Goal: Task Accomplishment & Management: Complete application form

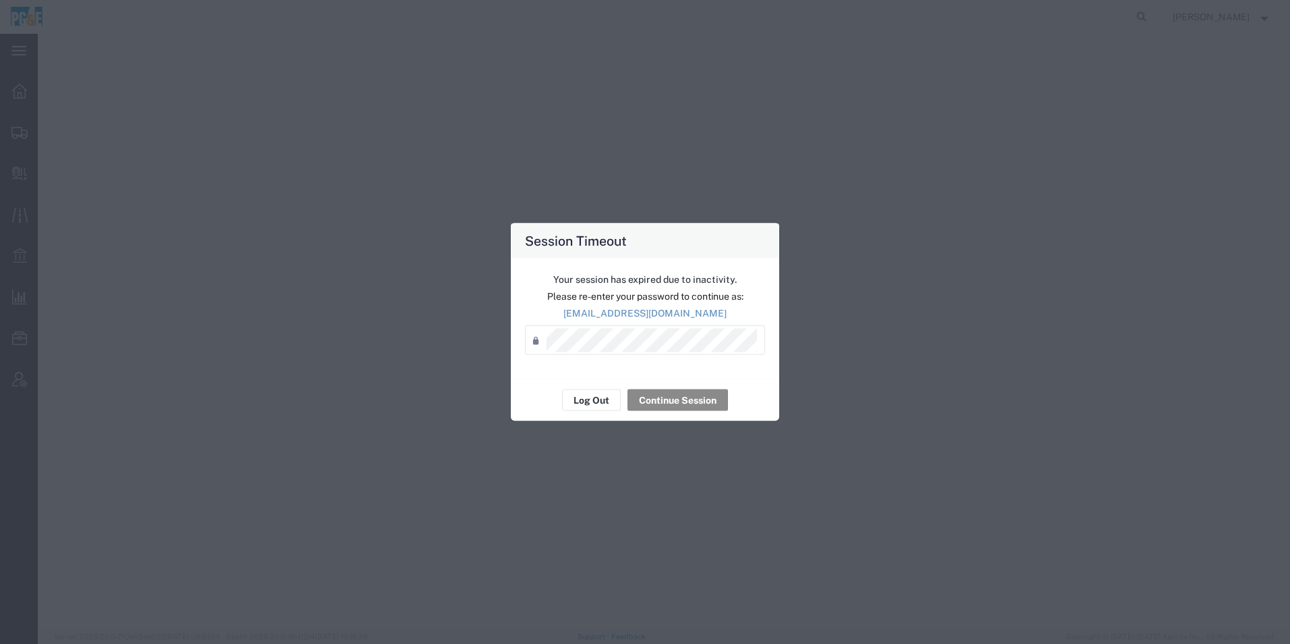
select select "ALL"
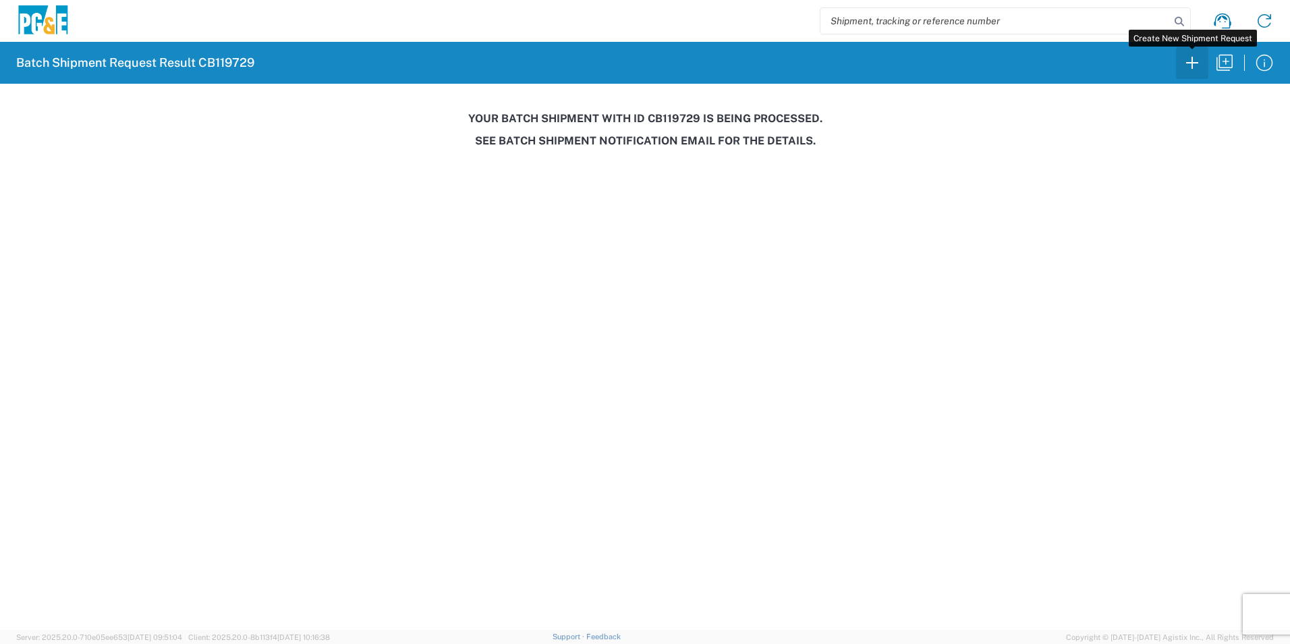
click at [1193, 63] on icon "button" at bounding box center [1192, 63] width 22 height 22
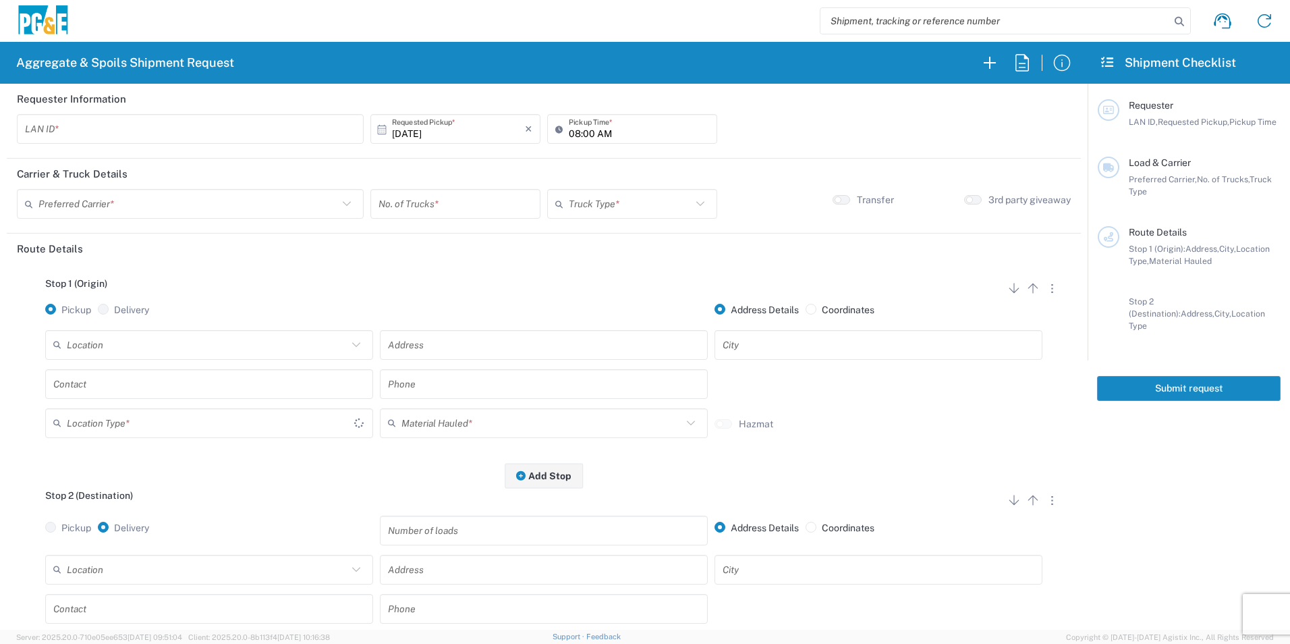
click at [219, 134] on input "text" at bounding box center [190, 129] width 331 height 24
type input "KXMP"
click at [571, 136] on input "08:00 AM" at bounding box center [639, 129] width 140 height 24
type input "06:00 AM"
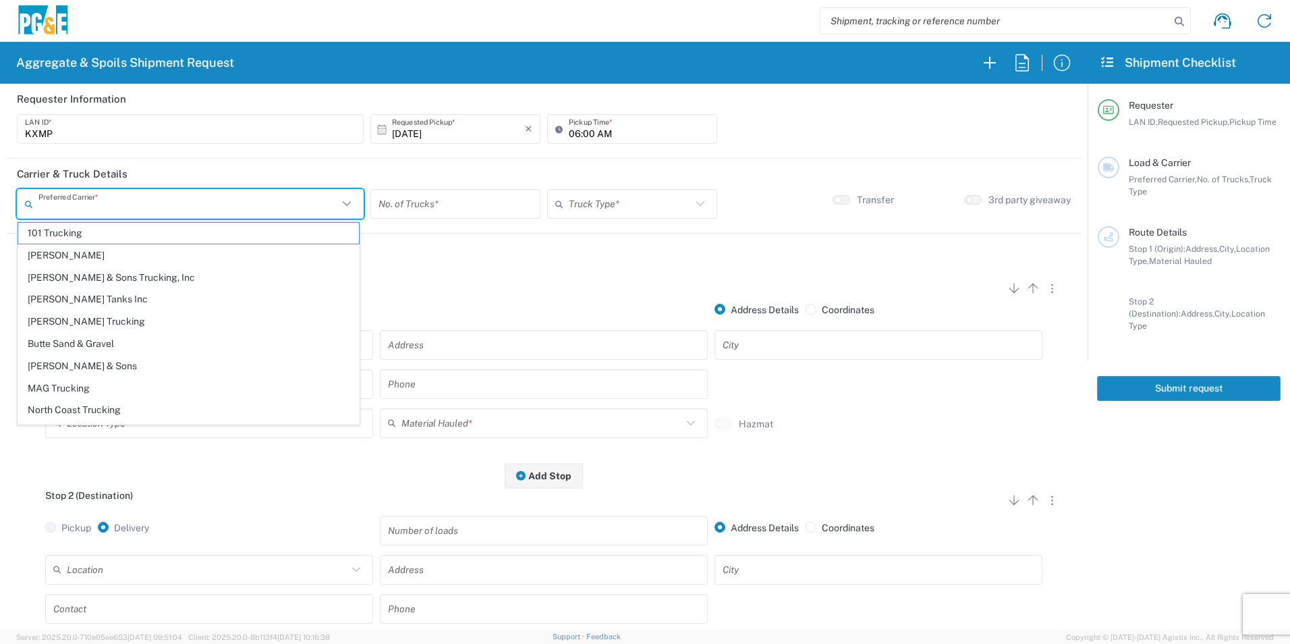
click at [257, 212] on input "text" at bounding box center [187, 204] width 299 height 24
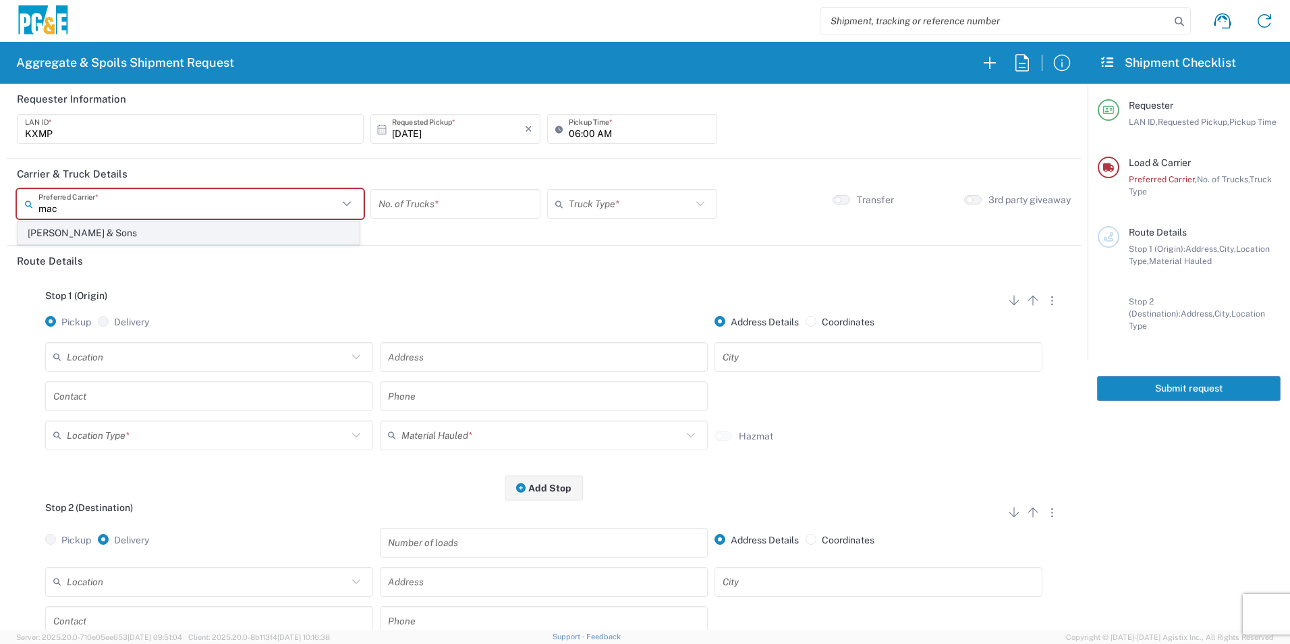
click at [211, 229] on span "[PERSON_NAME] & Sons" at bounding box center [188, 233] width 341 height 21
type input "[PERSON_NAME] & Sons"
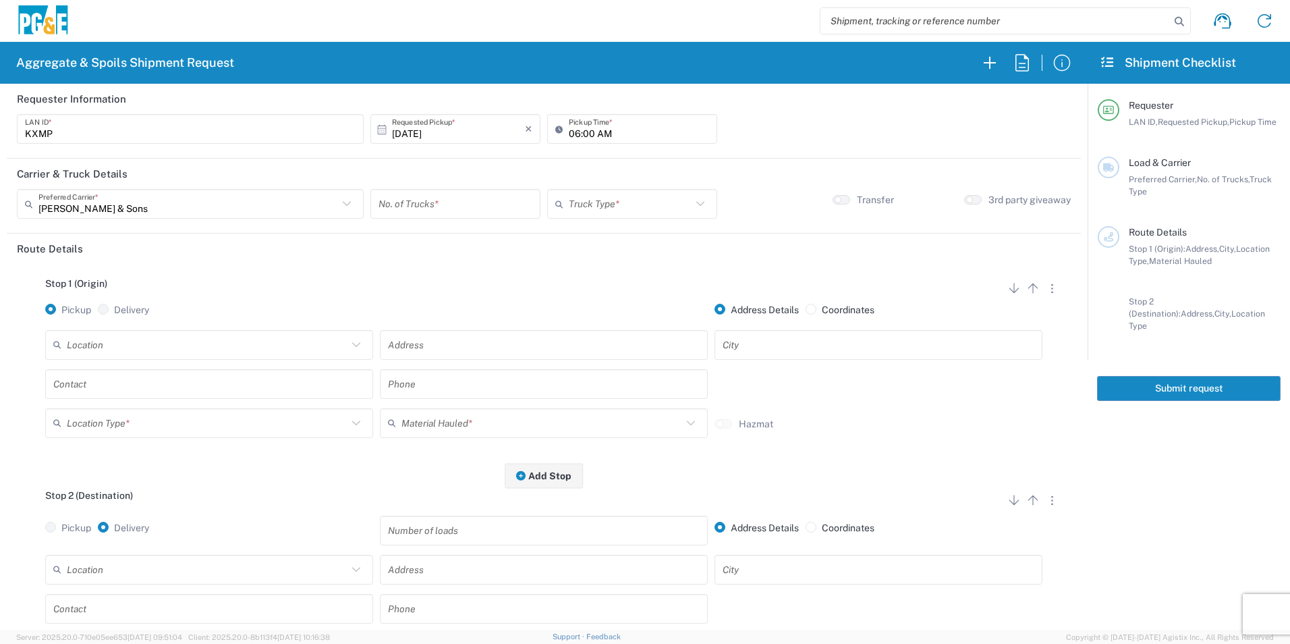
click at [462, 208] on input "number" at bounding box center [455, 204] width 154 height 24
type input "1"
click at [585, 202] on input "text" at bounding box center [630, 204] width 123 height 24
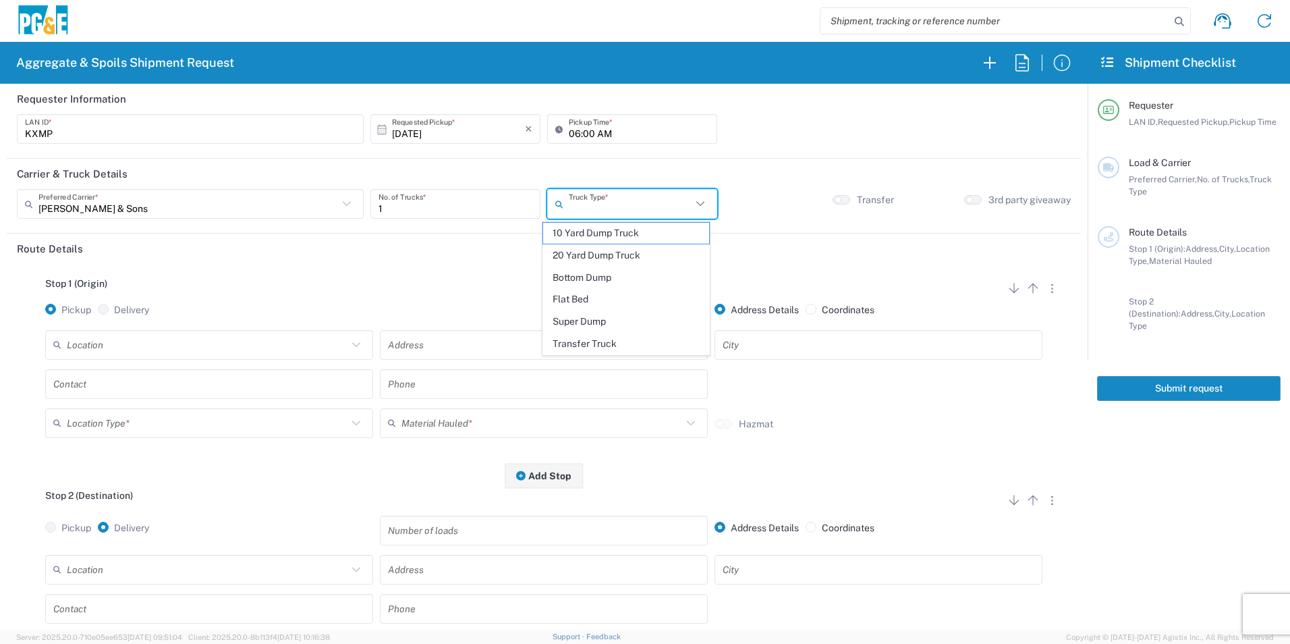
drag, startPoint x: 583, startPoint y: 321, endPoint x: 569, endPoint y: 324, distance: 15.1
click at [582, 322] on span "Super Dump" at bounding box center [625, 321] width 165 height 21
type input "Super Dump"
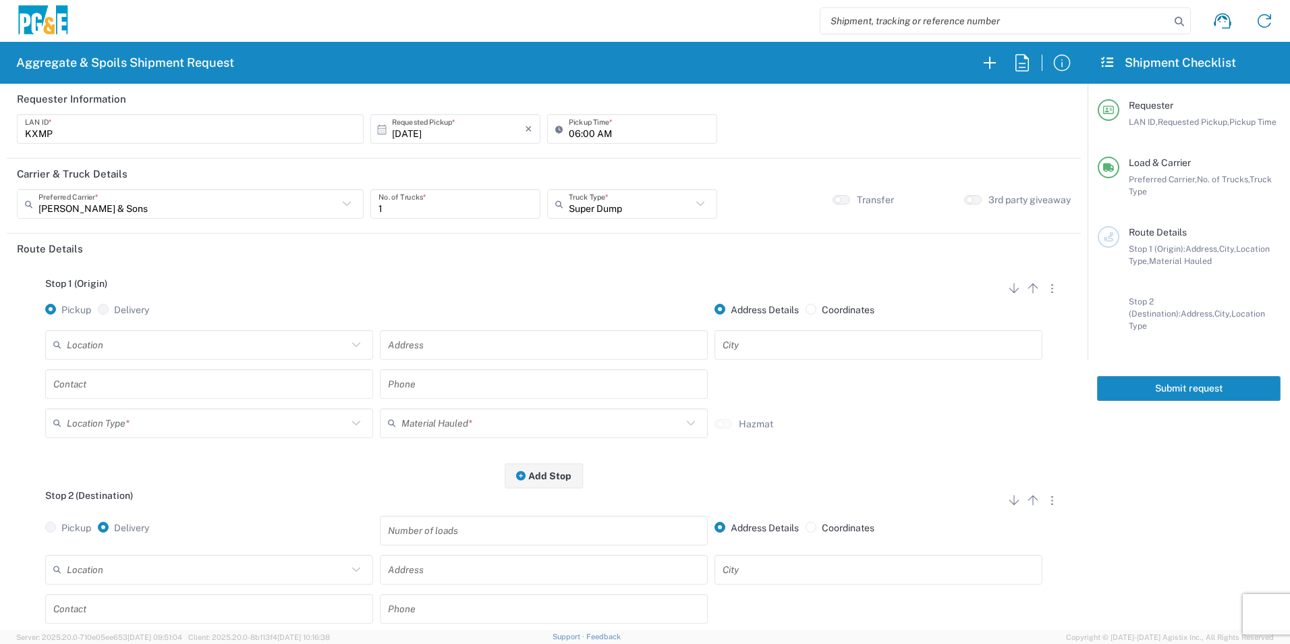
click at [252, 345] on input "text" at bounding box center [207, 345] width 281 height 24
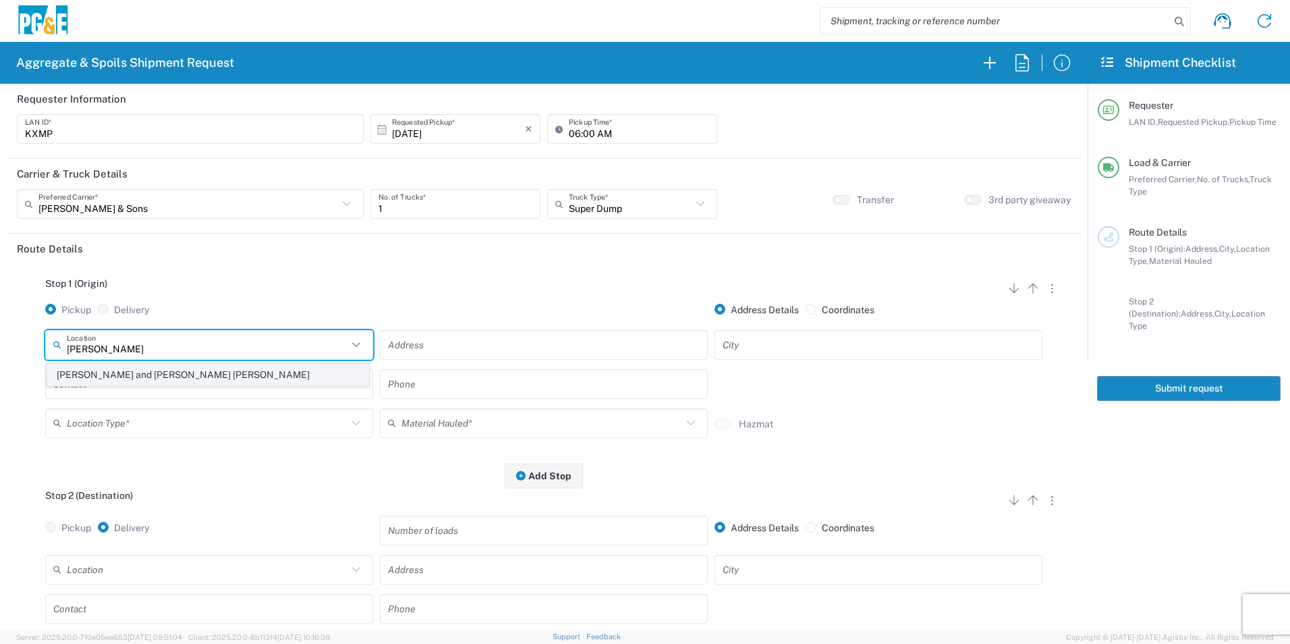
click at [244, 380] on span "[PERSON_NAME] and [PERSON_NAME] [PERSON_NAME]" at bounding box center [207, 374] width 321 height 21
type input "[PERSON_NAME] and [PERSON_NAME] [PERSON_NAME]"
type input "[STREET_ADDRESS]"
type input "Escalon"
type input "Quarry"
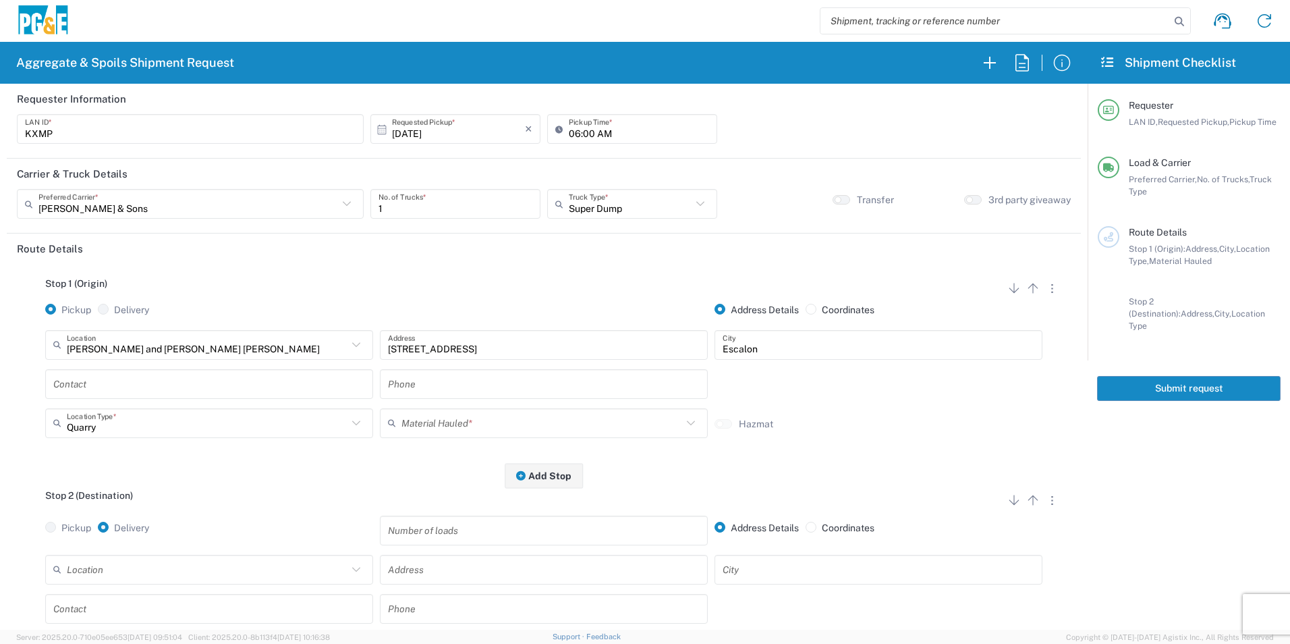
click at [221, 395] on div "Contact" at bounding box center [209, 384] width 328 height 30
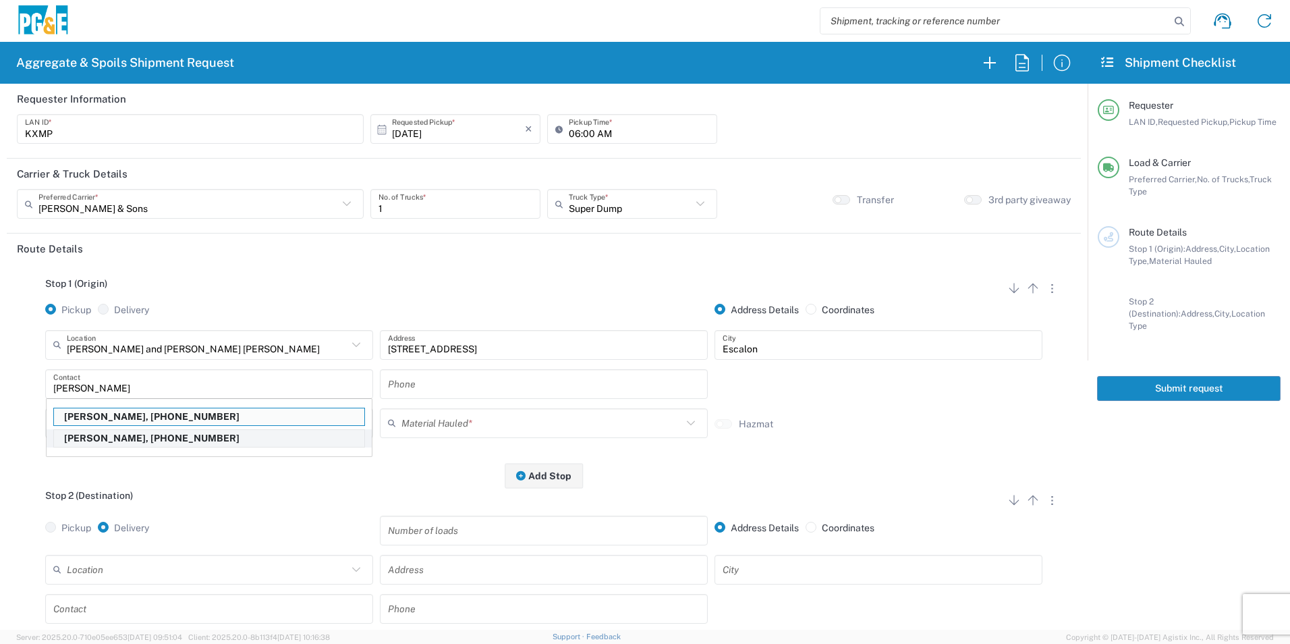
click at [149, 436] on p "[PERSON_NAME], [PHONE_NUMBER]" at bounding box center [209, 438] width 310 height 17
type input "[PERSON_NAME]"
type input "[PHONE_NUMBER]"
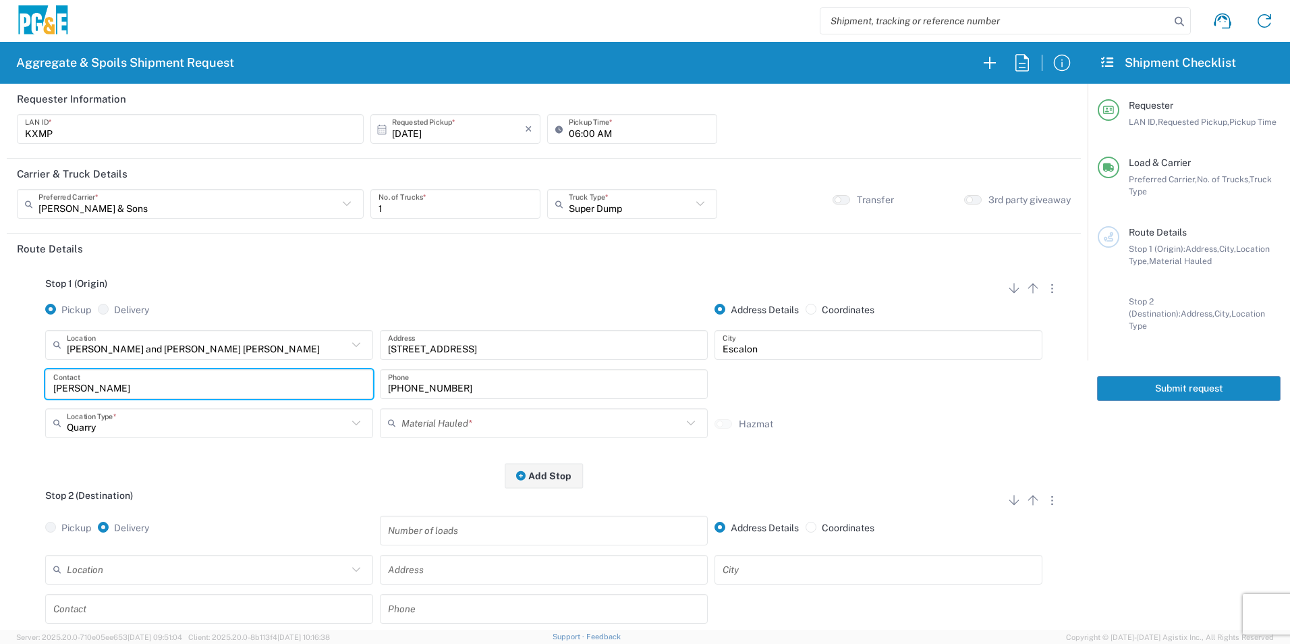
click at [522, 418] on input "text" at bounding box center [541, 423] width 281 height 24
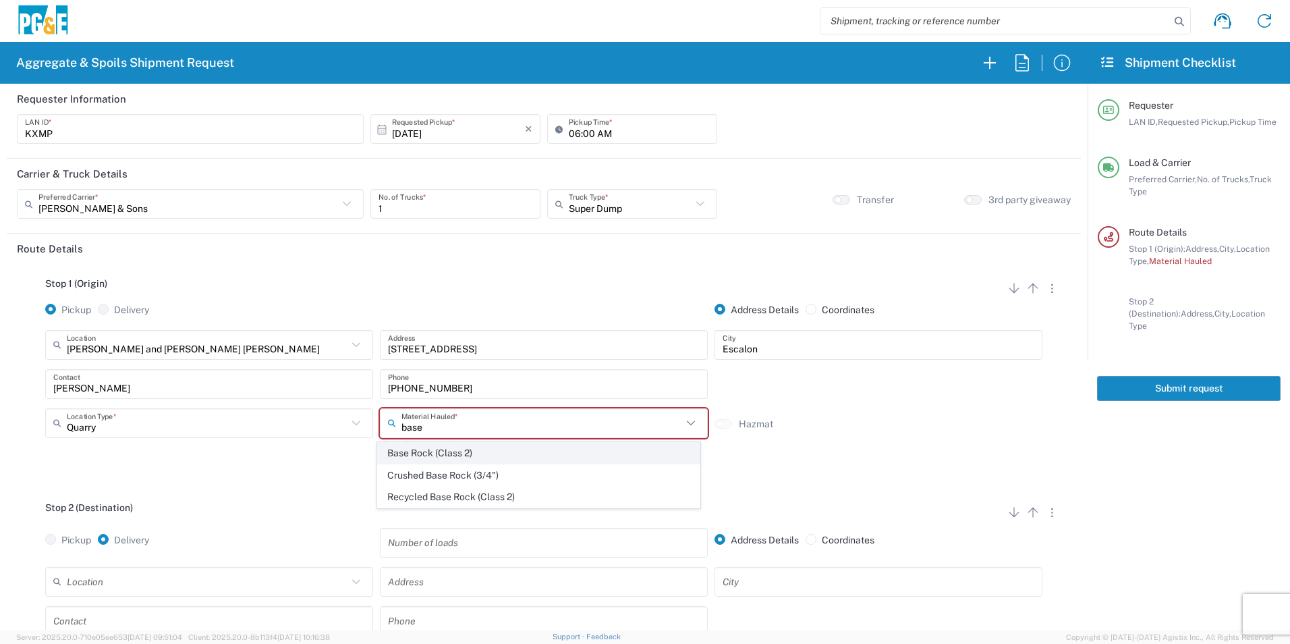
click at [486, 452] on span "Base Rock (Class 2)" at bounding box center [538, 452] width 321 height 21
type input "Base Rock (Class 2)"
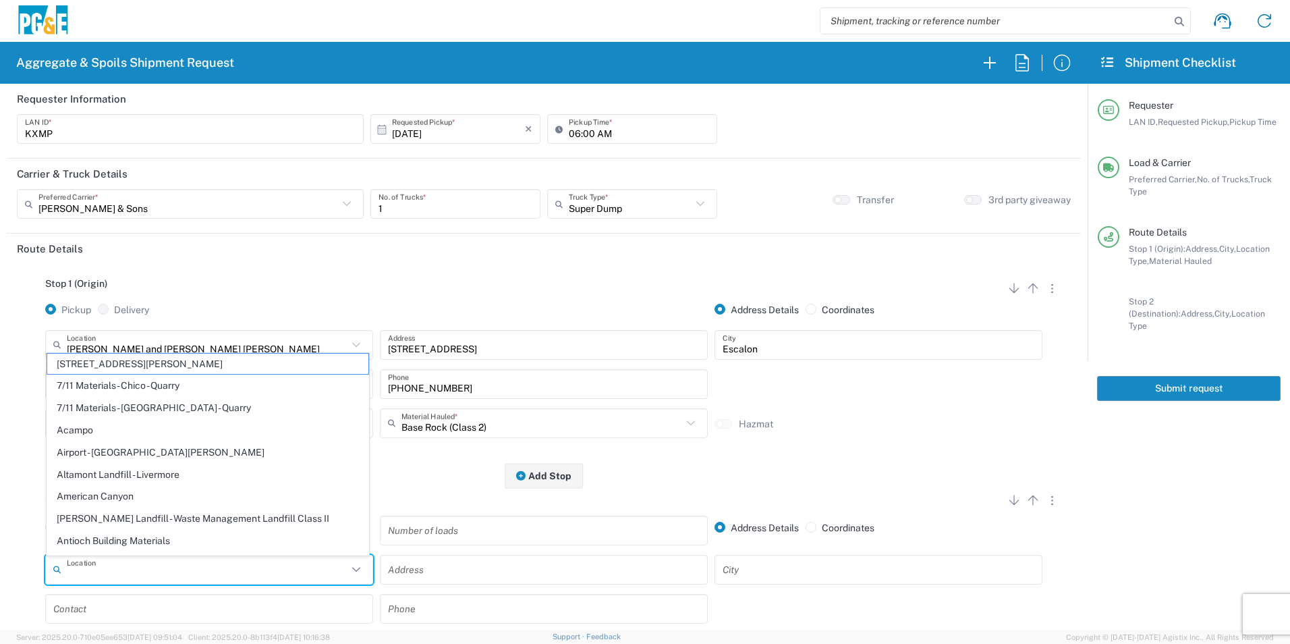
click at [226, 566] on input "text" at bounding box center [207, 569] width 281 height 24
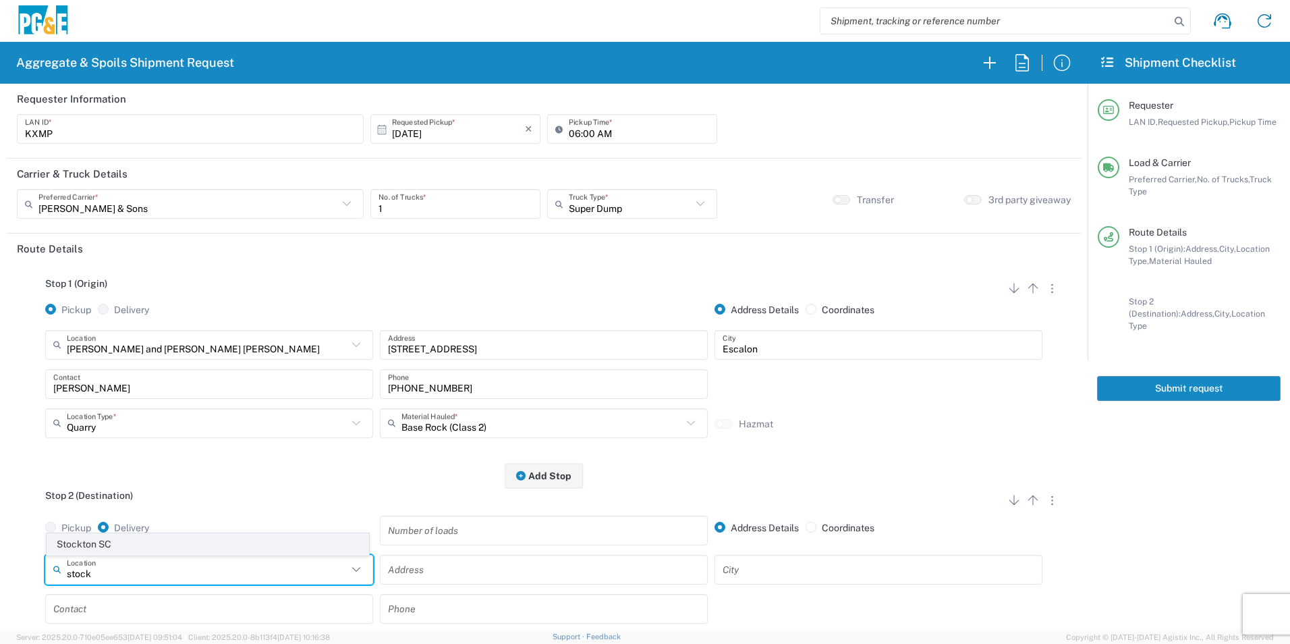
click at [207, 544] on span "Stockton SC" at bounding box center [207, 544] width 321 height 21
type input "Stockton SC"
type input "[STREET_ADDRESS]"
type input "Stockton"
type input "Business No Loading Dock"
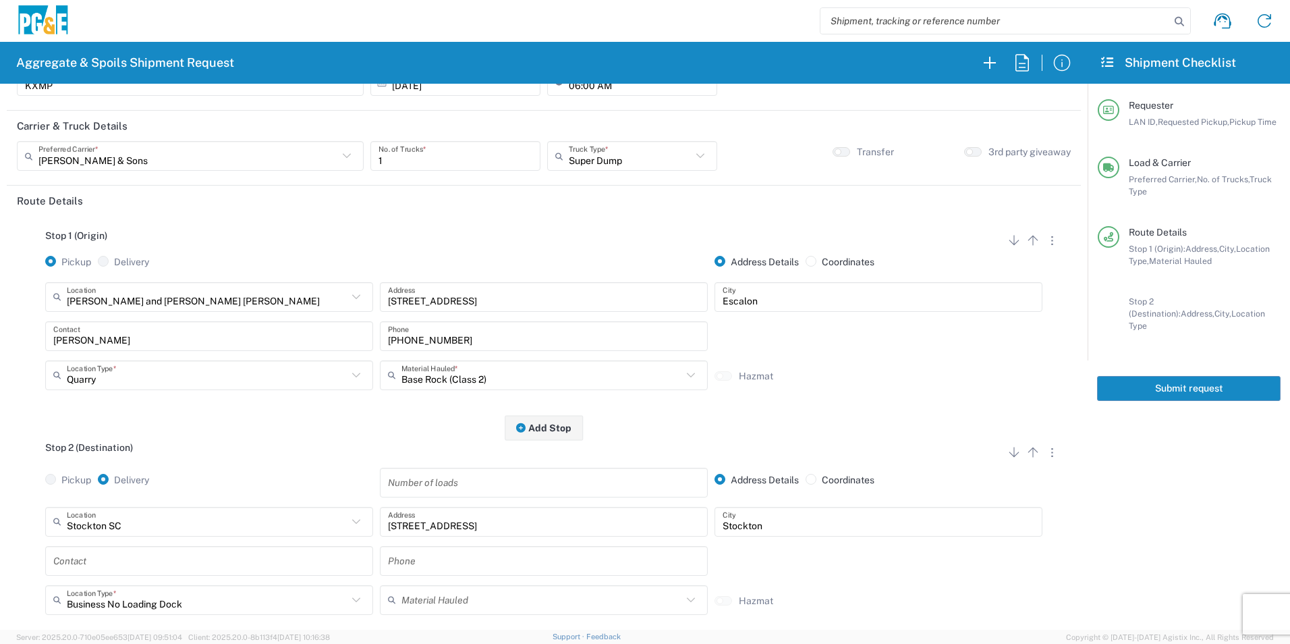
scroll to position [67, 0]
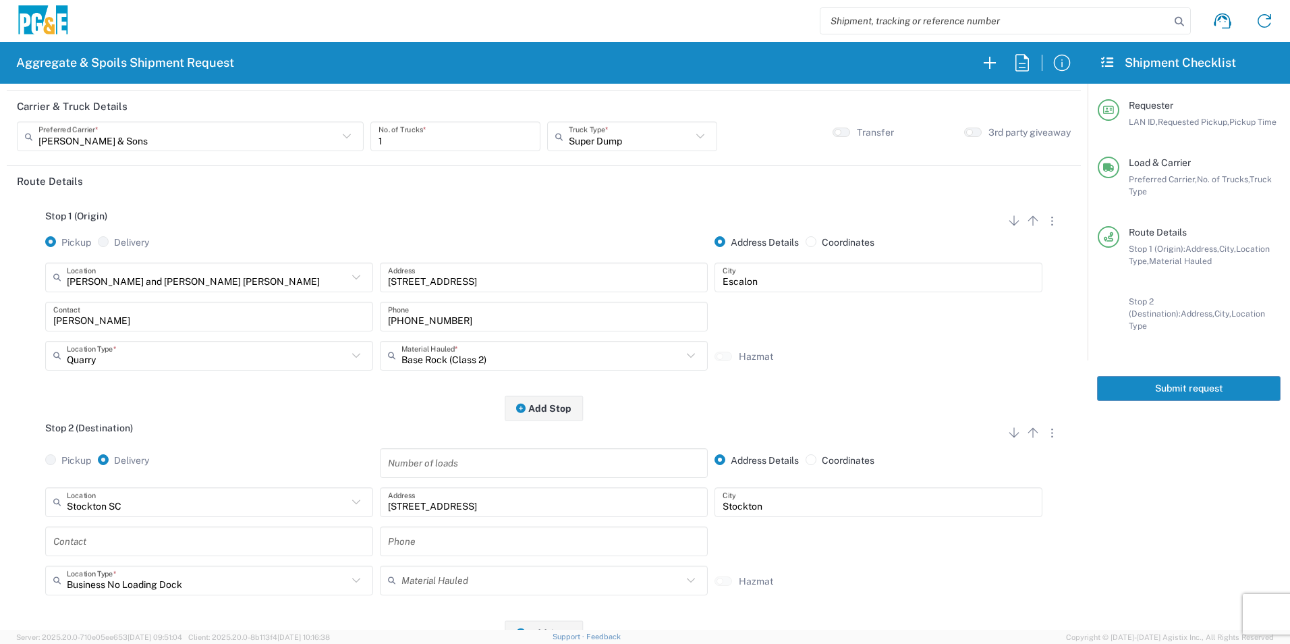
click at [108, 546] on input "text" at bounding box center [209, 541] width 312 height 24
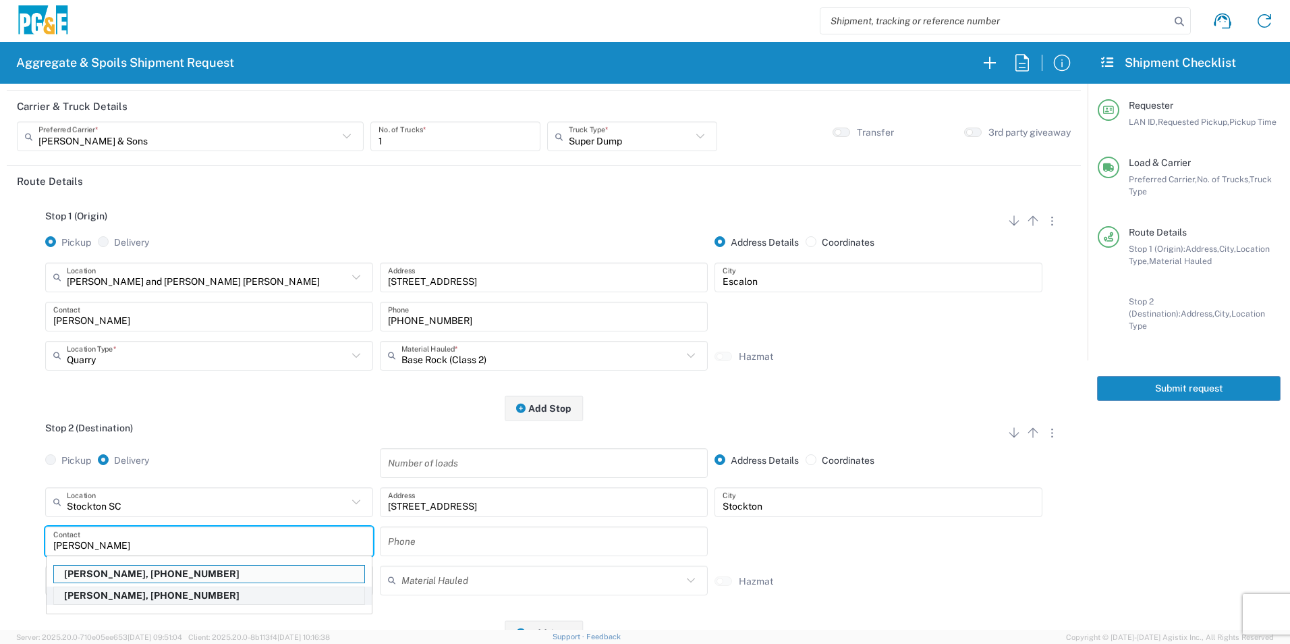
click at [123, 596] on p "[PERSON_NAME], [PHONE_NUMBER]" at bounding box center [209, 595] width 310 height 17
type input "[PERSON_NAME]"
type input "[PHONE_NUMBER]"
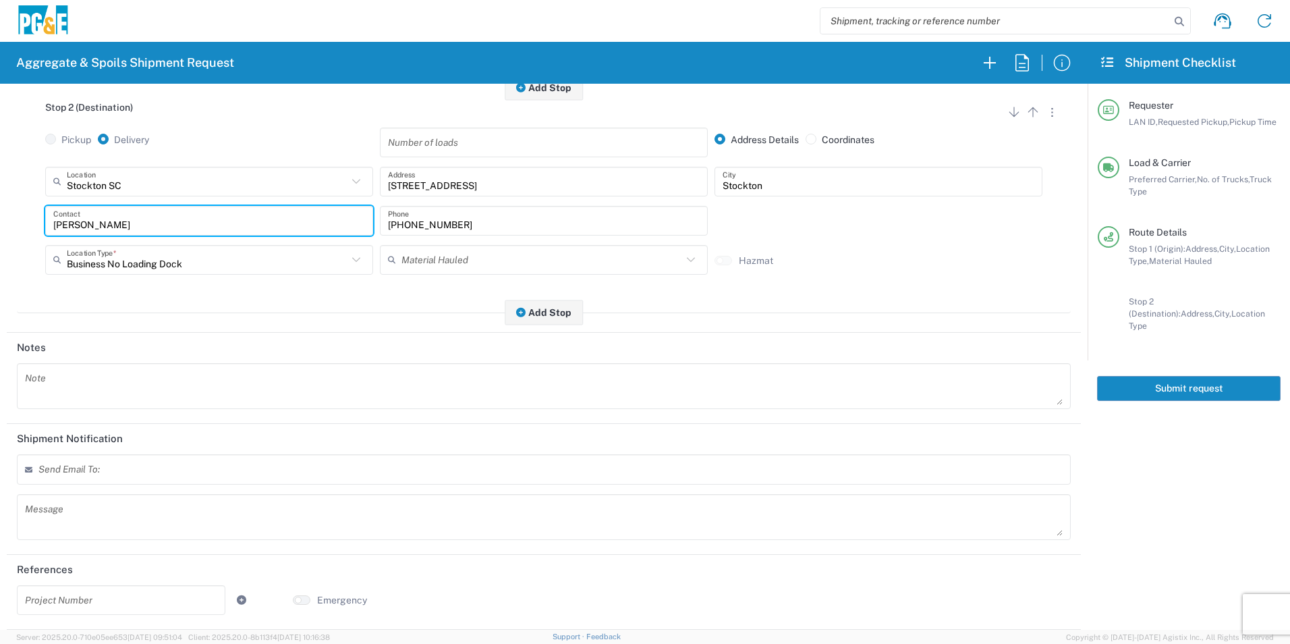
scroll to position [0, 0]
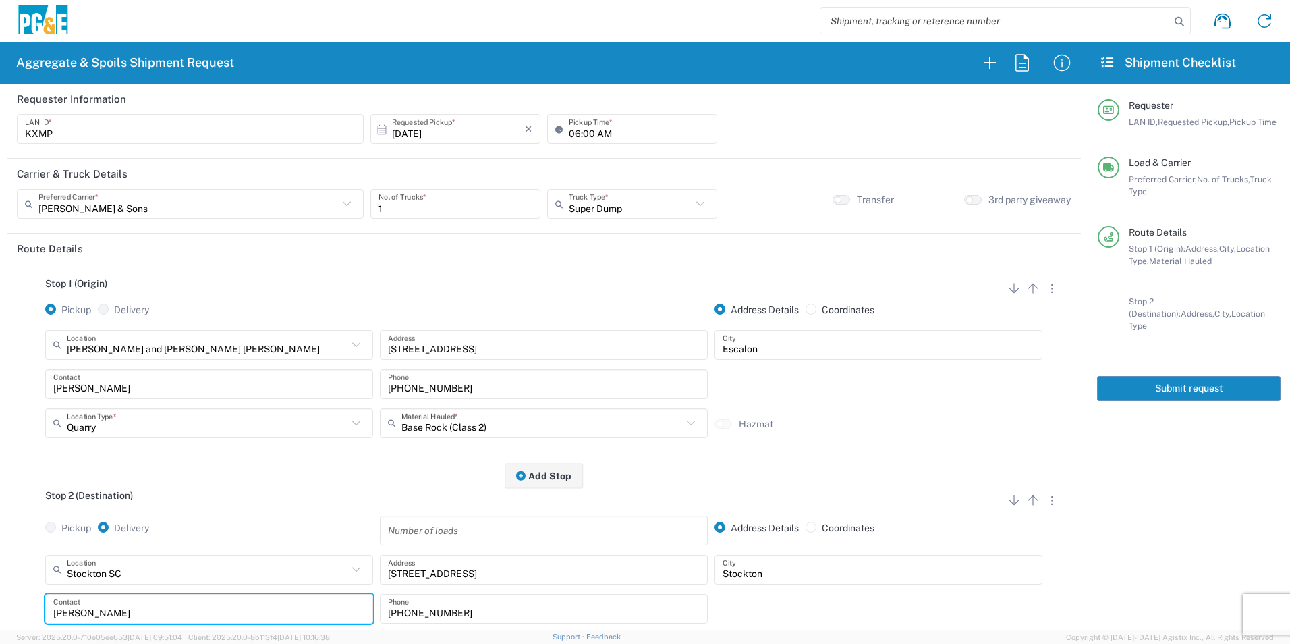
drag, startPoint x: 1129, startPoint y: 376, endPoint x: 1244, endPoint y: 396, distance: 117.0
click at [1131, 376] on button "Submit request" at bounding box center [1188, 388] width 183 height 25
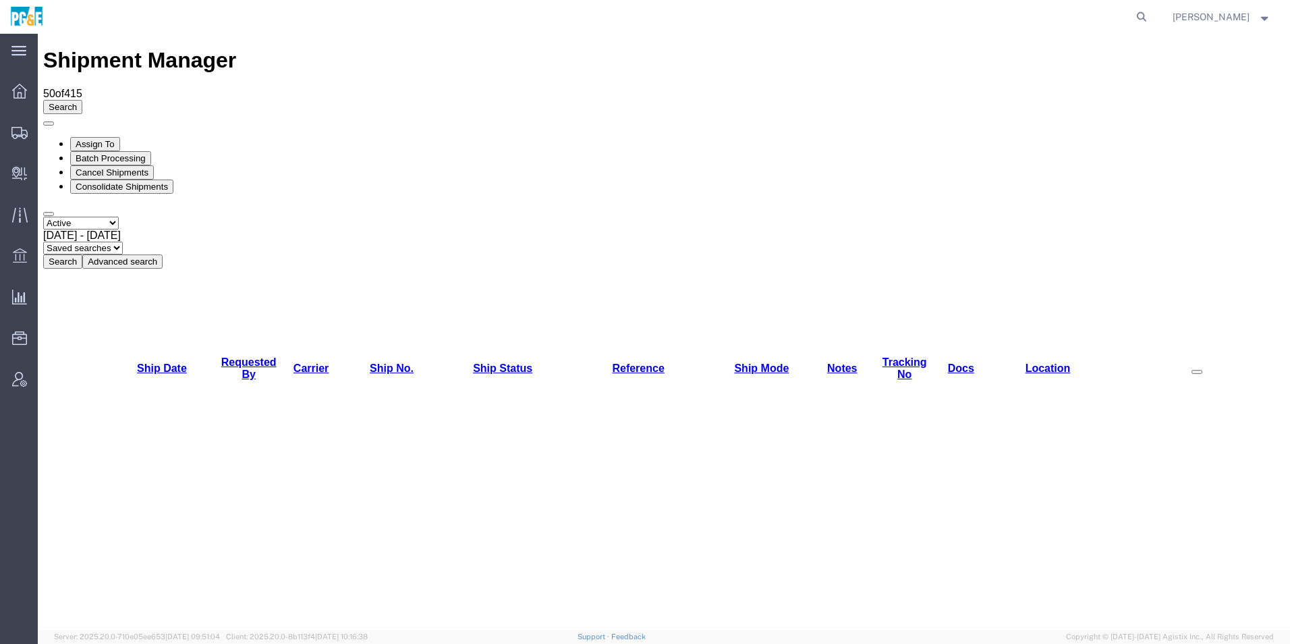
click at [92, 217] on select "Select status Active All Shipments Approved Booked Canceled Delivered Denied Ne…" at bounding box center [81, 223] width 76 height 13
select select "ALL"
click at [43, 217] on select "Select status Active All Shipments Approved Booked Canceled Delivered Denied Ne…" at bounding box center [81, 223] width 76 height 13
click at [121, 229] on span "Aug 30th 2025 - Sep 30th 2025" at bounding box center [82, 234] width 78 height 11
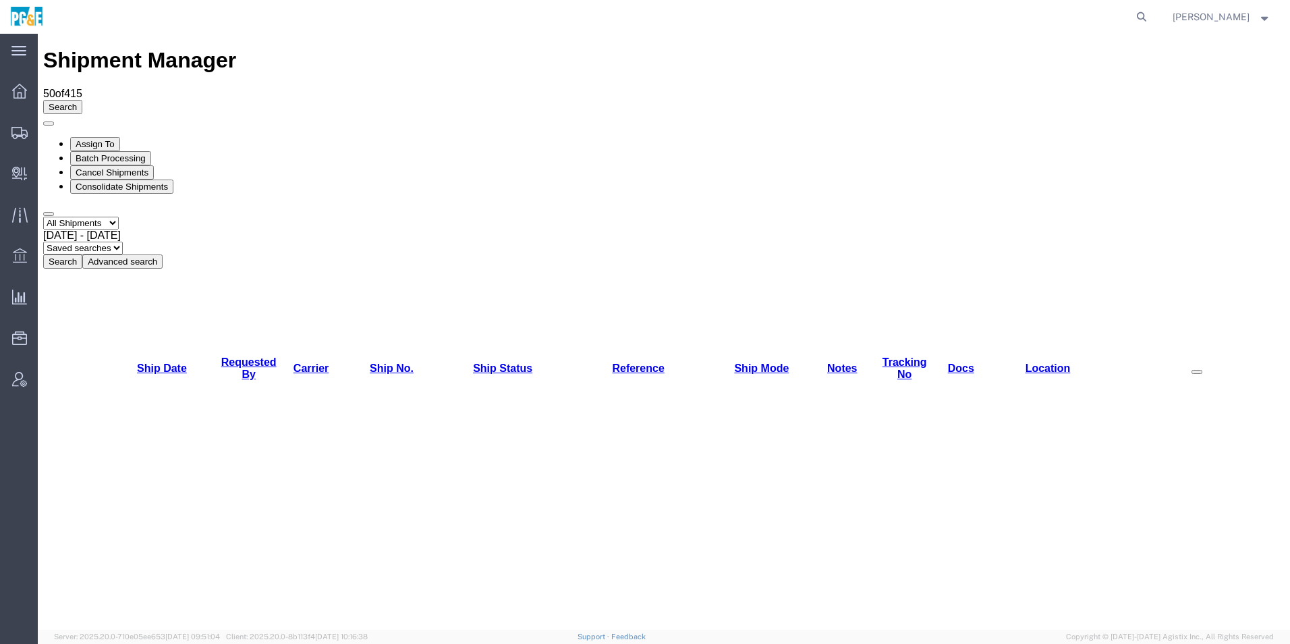
click at [82, 254] on button "Search" at bounding box center [62, 261] width 39 height 14
click at [254, 356] on link "Requested By" at bounding box center [248, 368] width 55 height 24
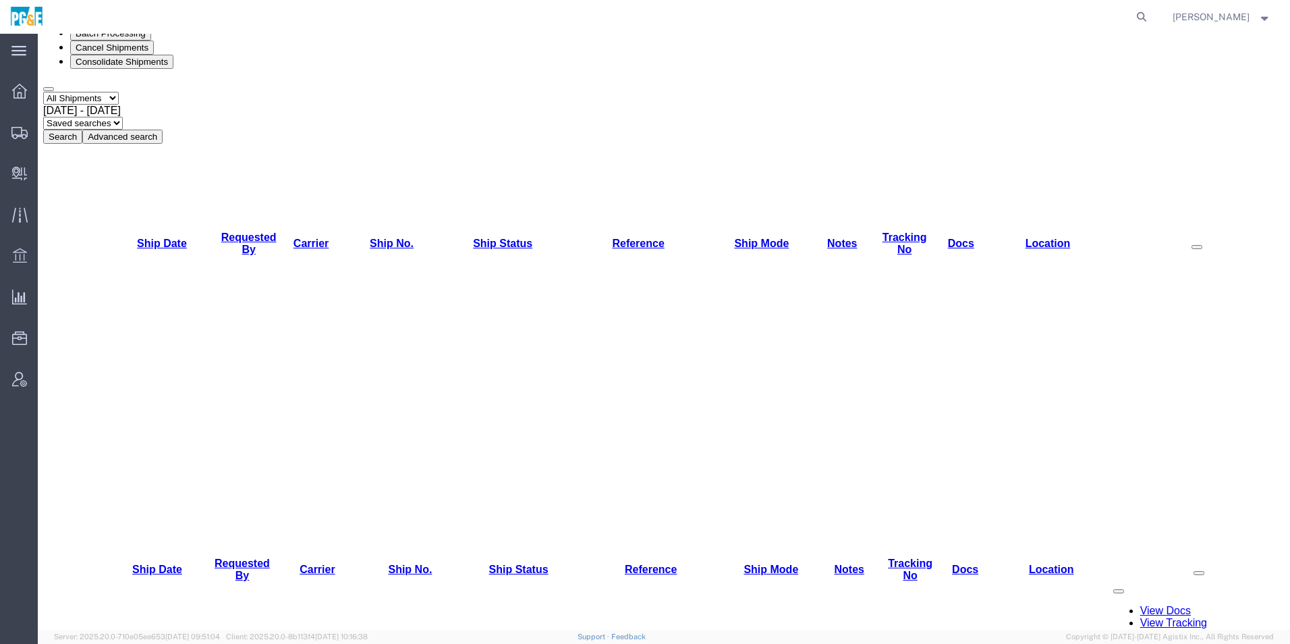
scroll to position [135, 0]
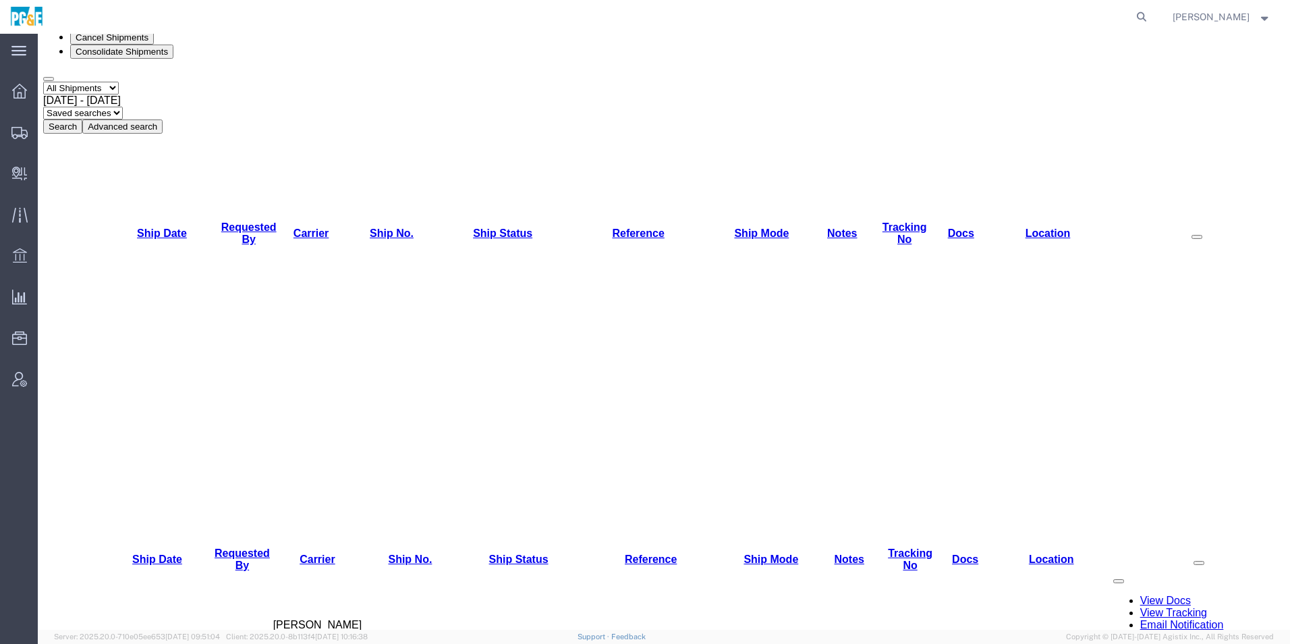
checkbox input "true"
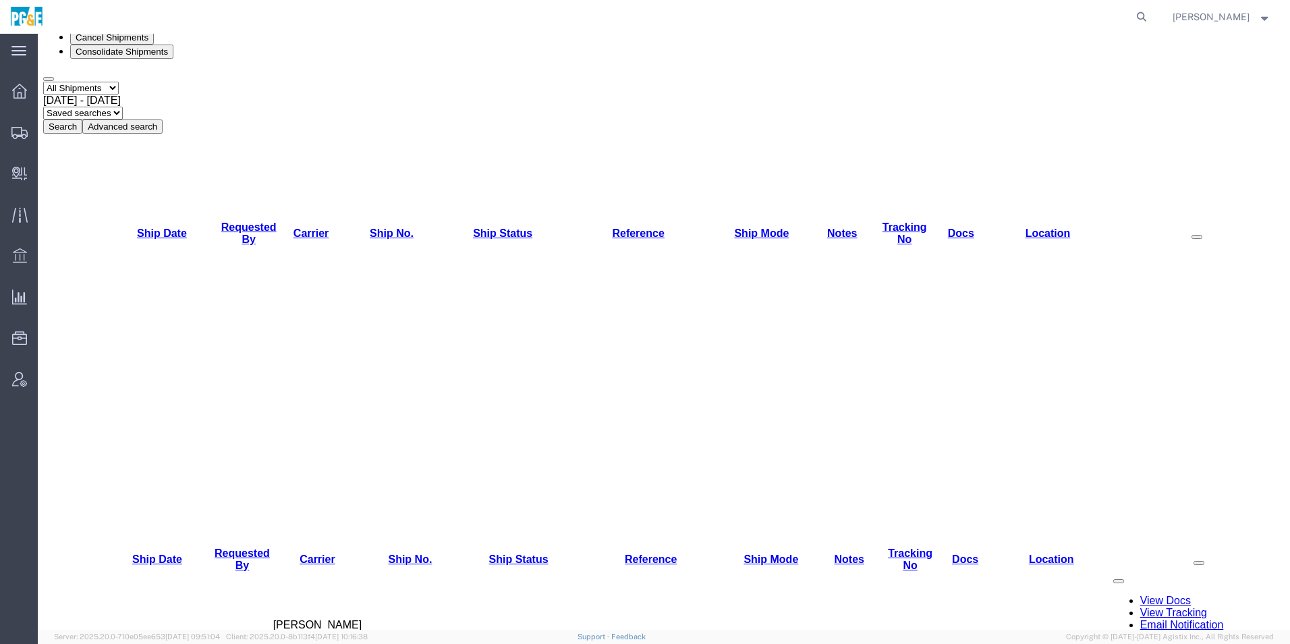
checkbox input "true"
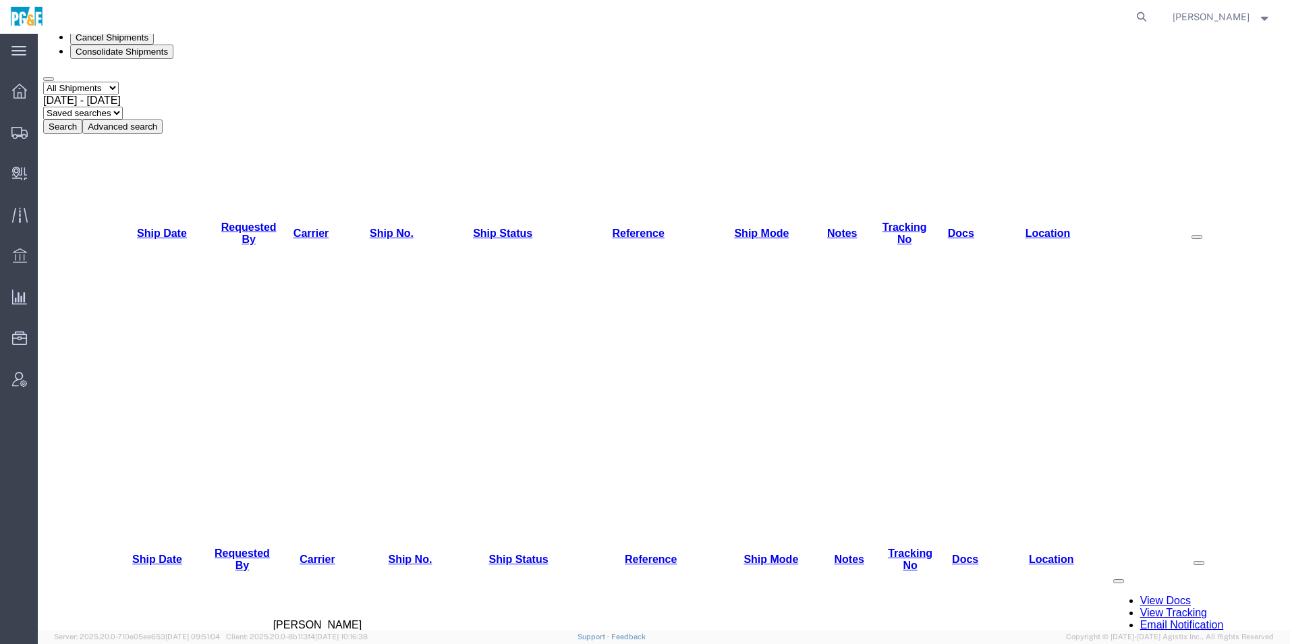
checkbox input "true"
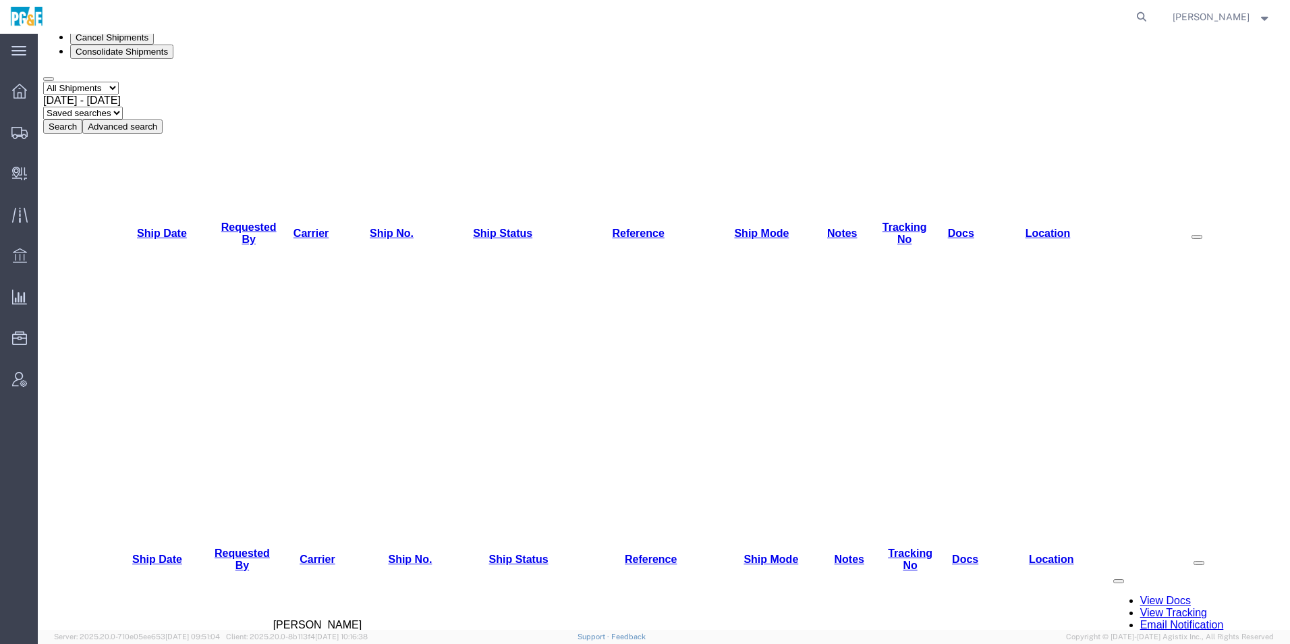
checkbox input "true"
click at [154, 45] on button "Cancel Shipments" at bounding box center [112, 37] width 84 height 14
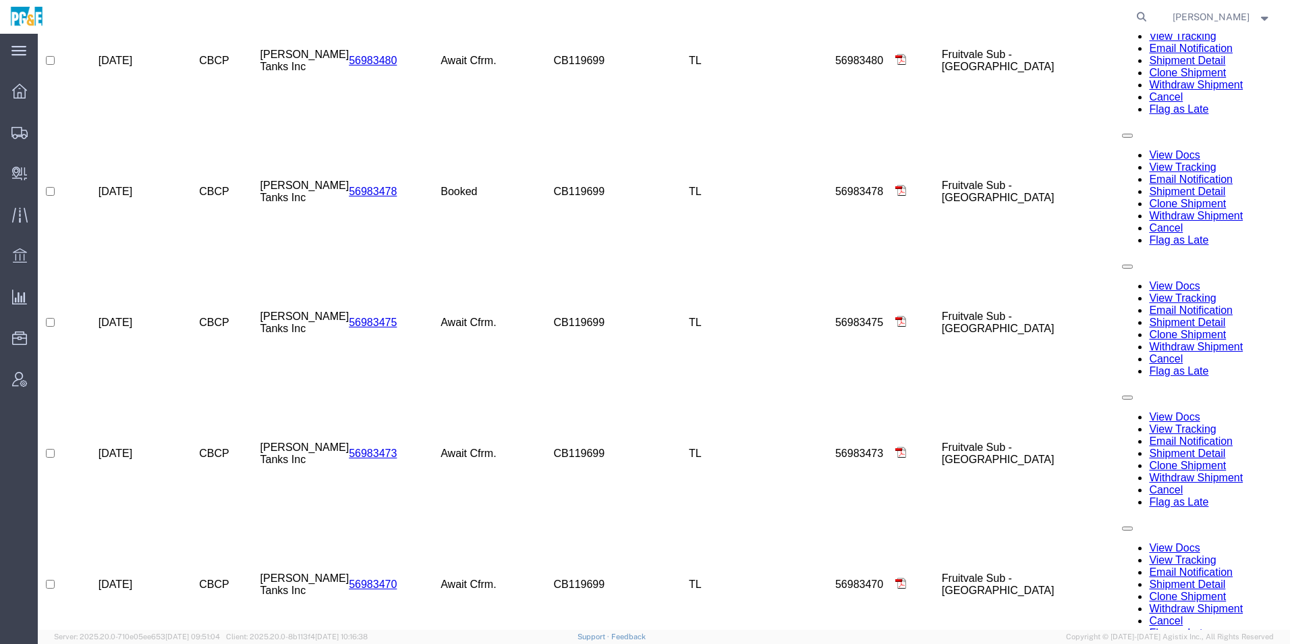
scroll to position [1249, 0]
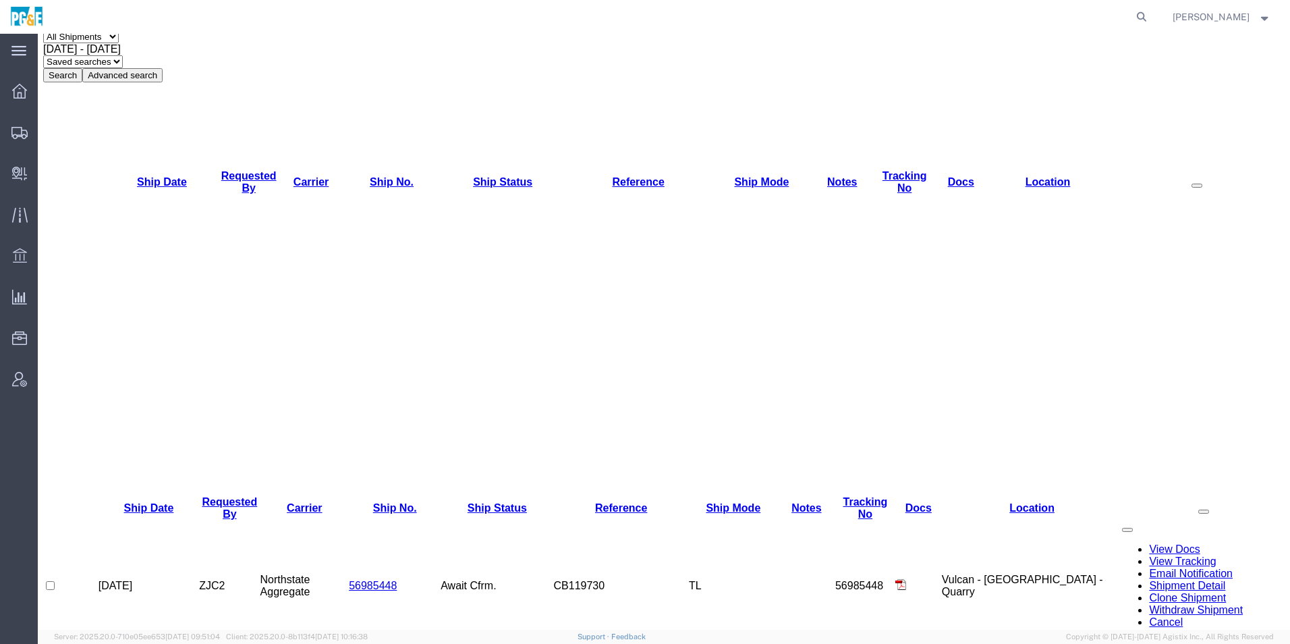
scroll to position [102, 0]
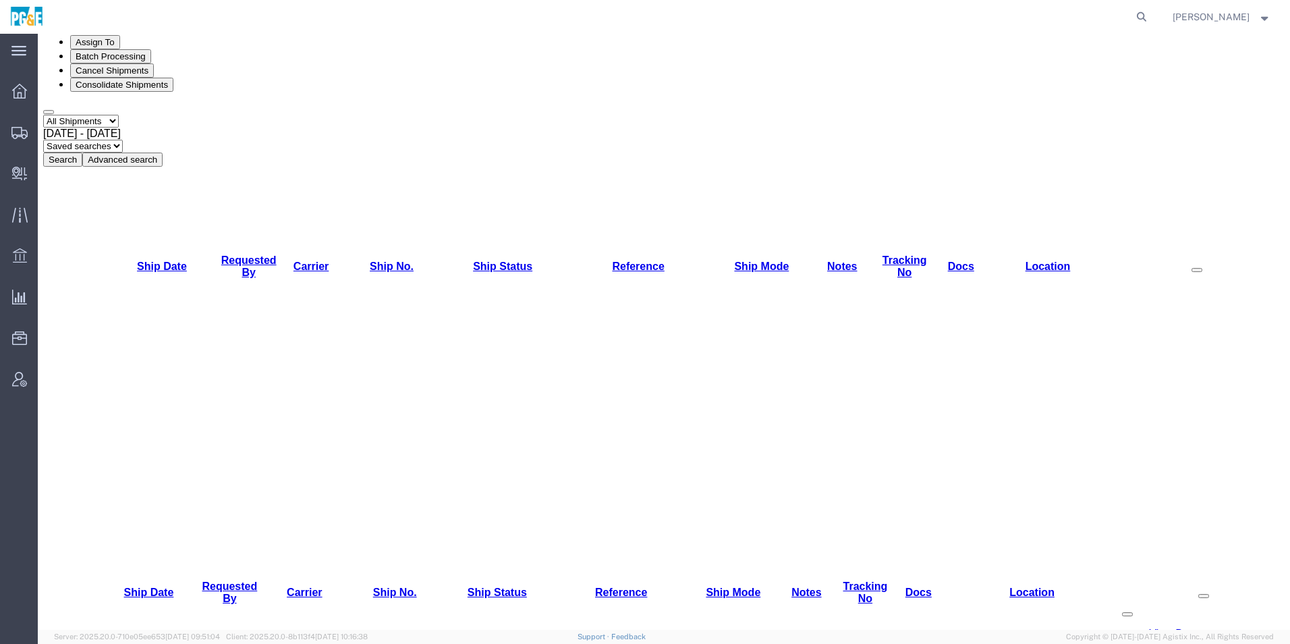
checkbox input "true"
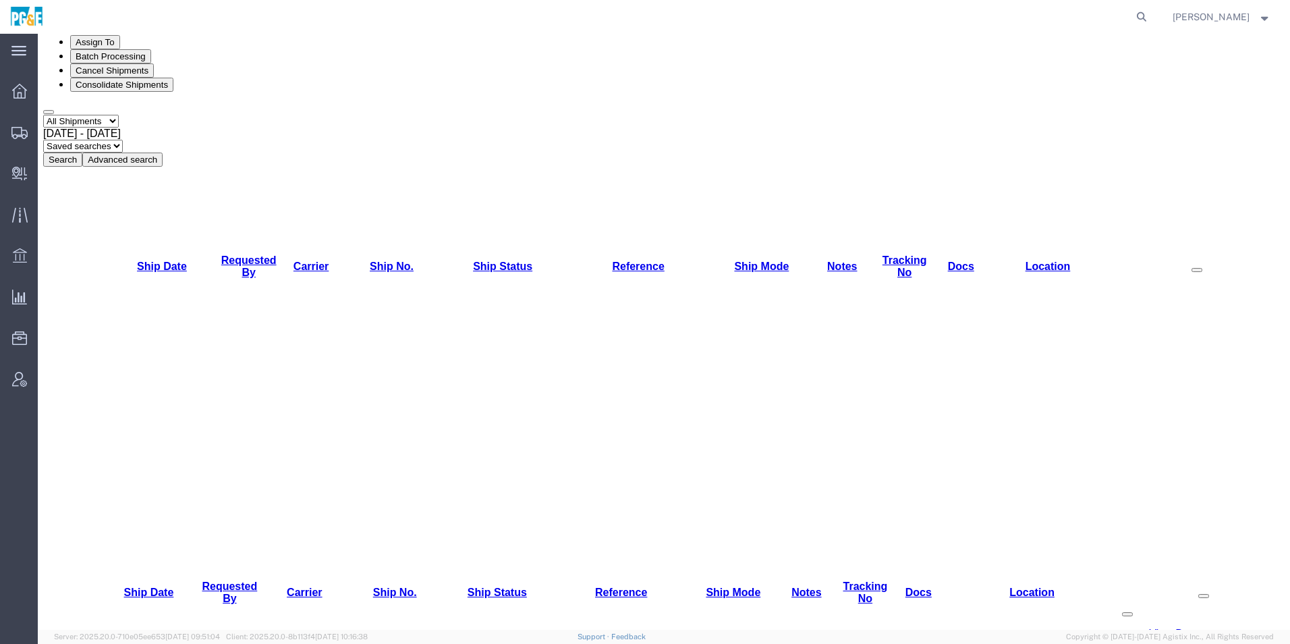
checkbox input "true"
click at [43, 35] on icon at bounding box center [43, 35] width 0 height 0
click at [154, 78] on button "Cancel Shipments" at bounding box center [112, 70] width 84 height 14
